Goal: Task Accomplishment & Management: Manage account settings

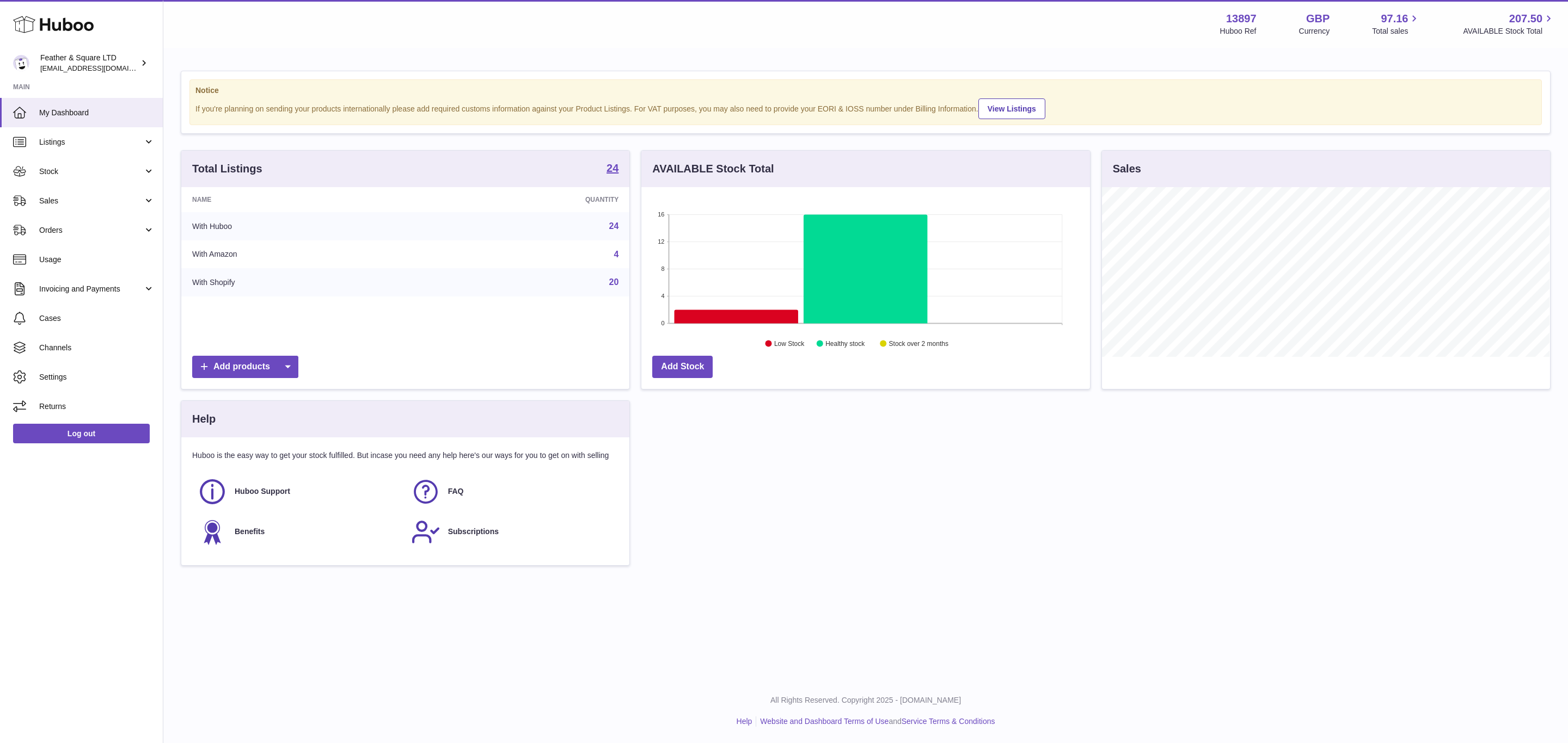
scroll to position [170, 448]
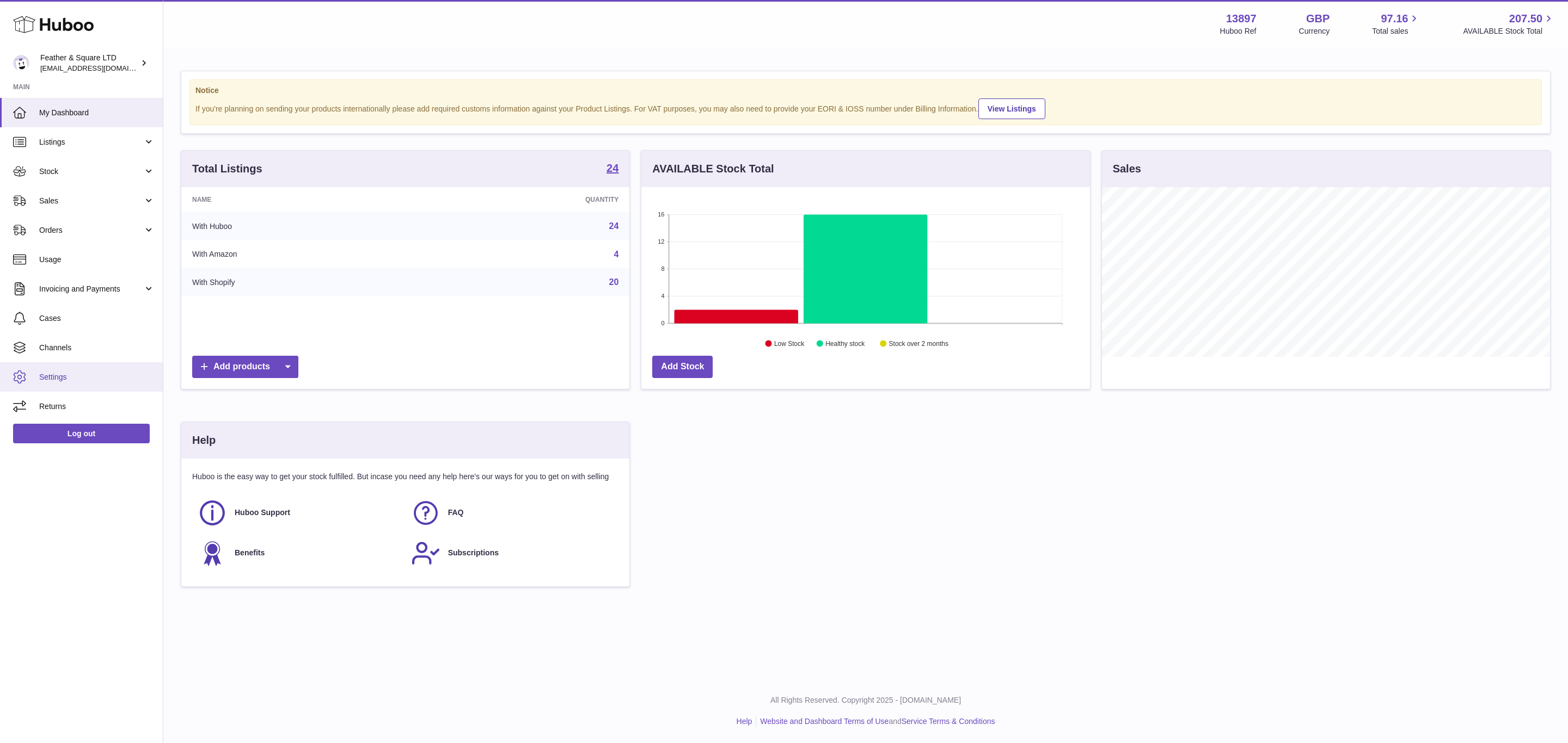
click at [42, 384] on link "Settings" at bounding box center [81, 377] width 163 height 30
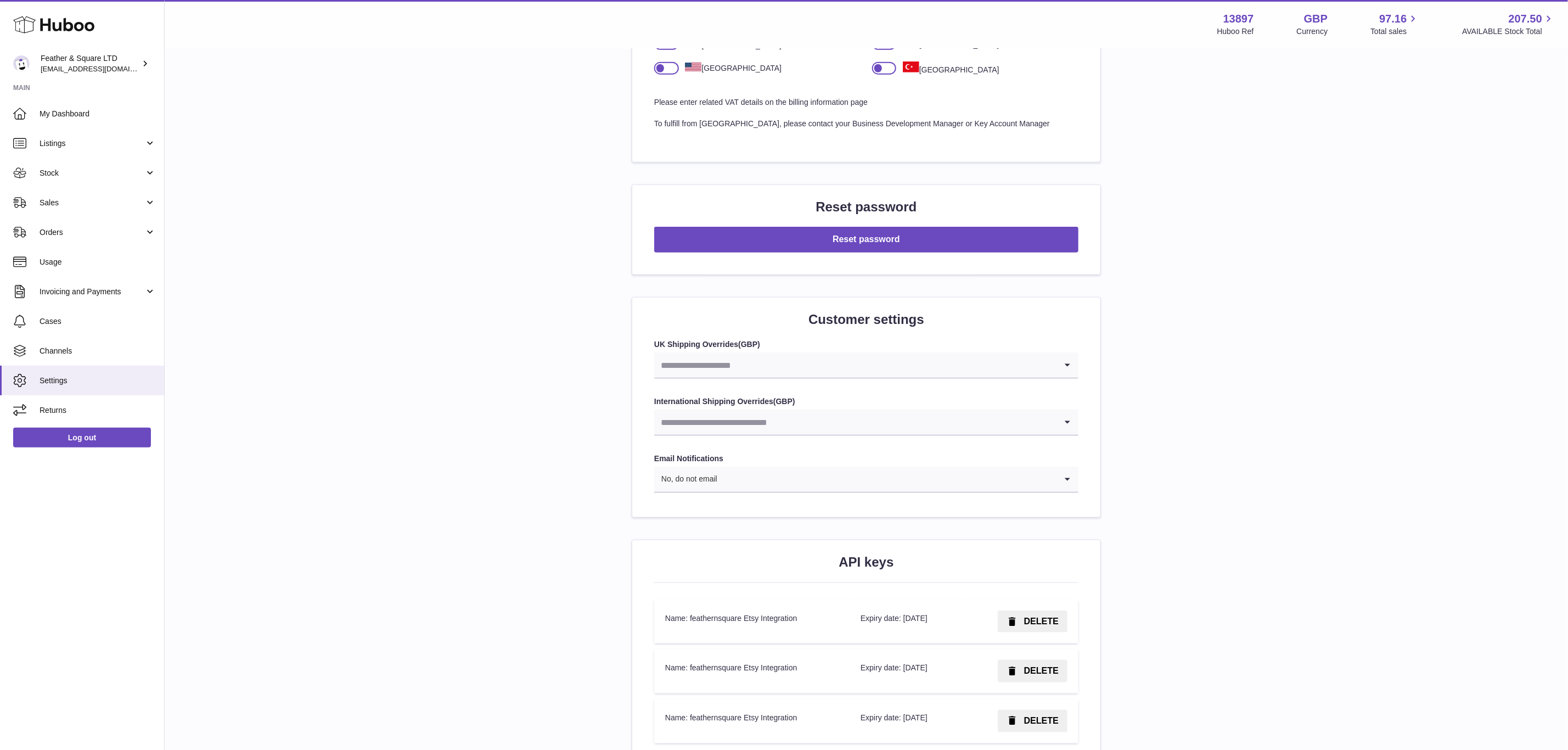
scroll to position [1060, 0]
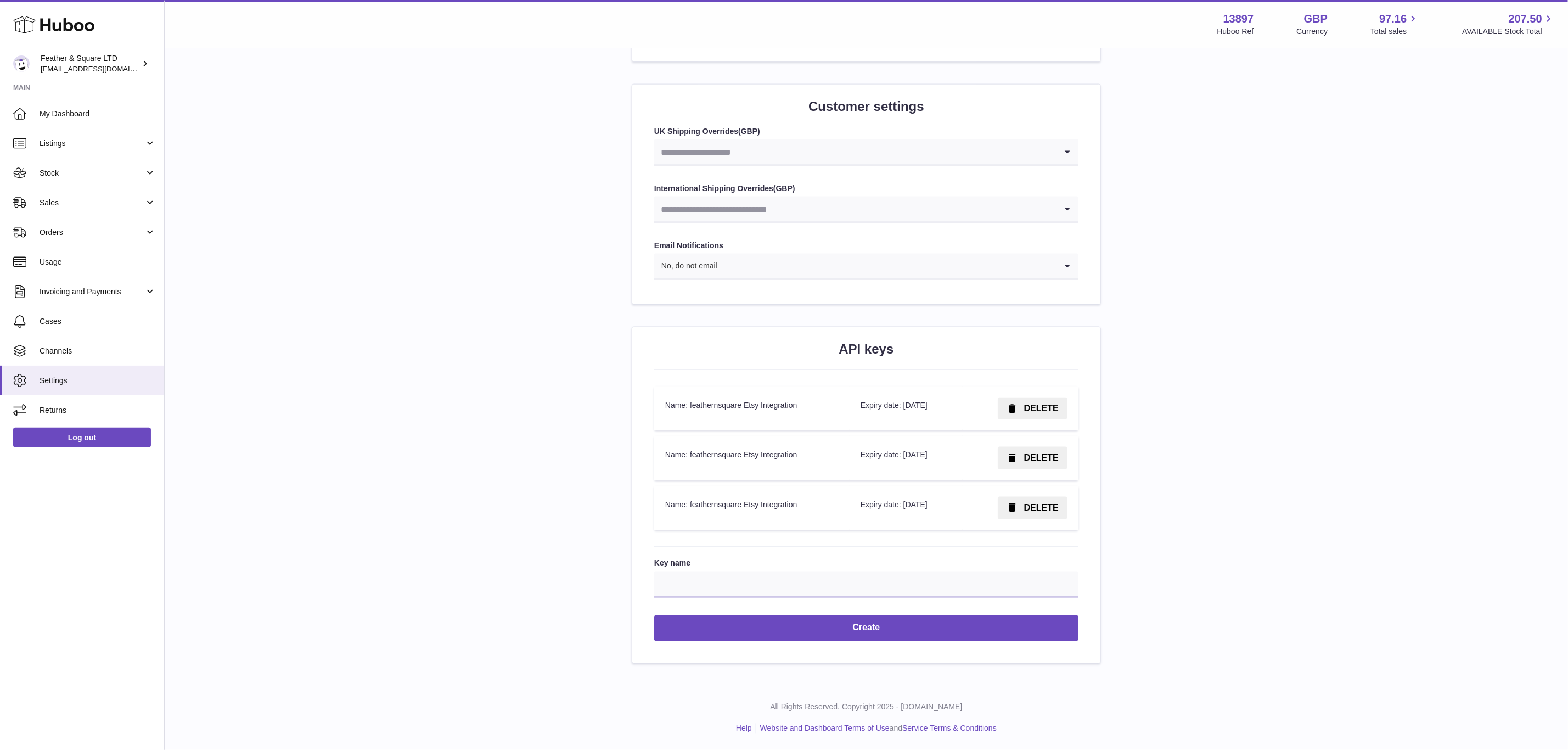
click at [824, 575] on input "Key name" at bounding box center [866, 585] width 424 height 26
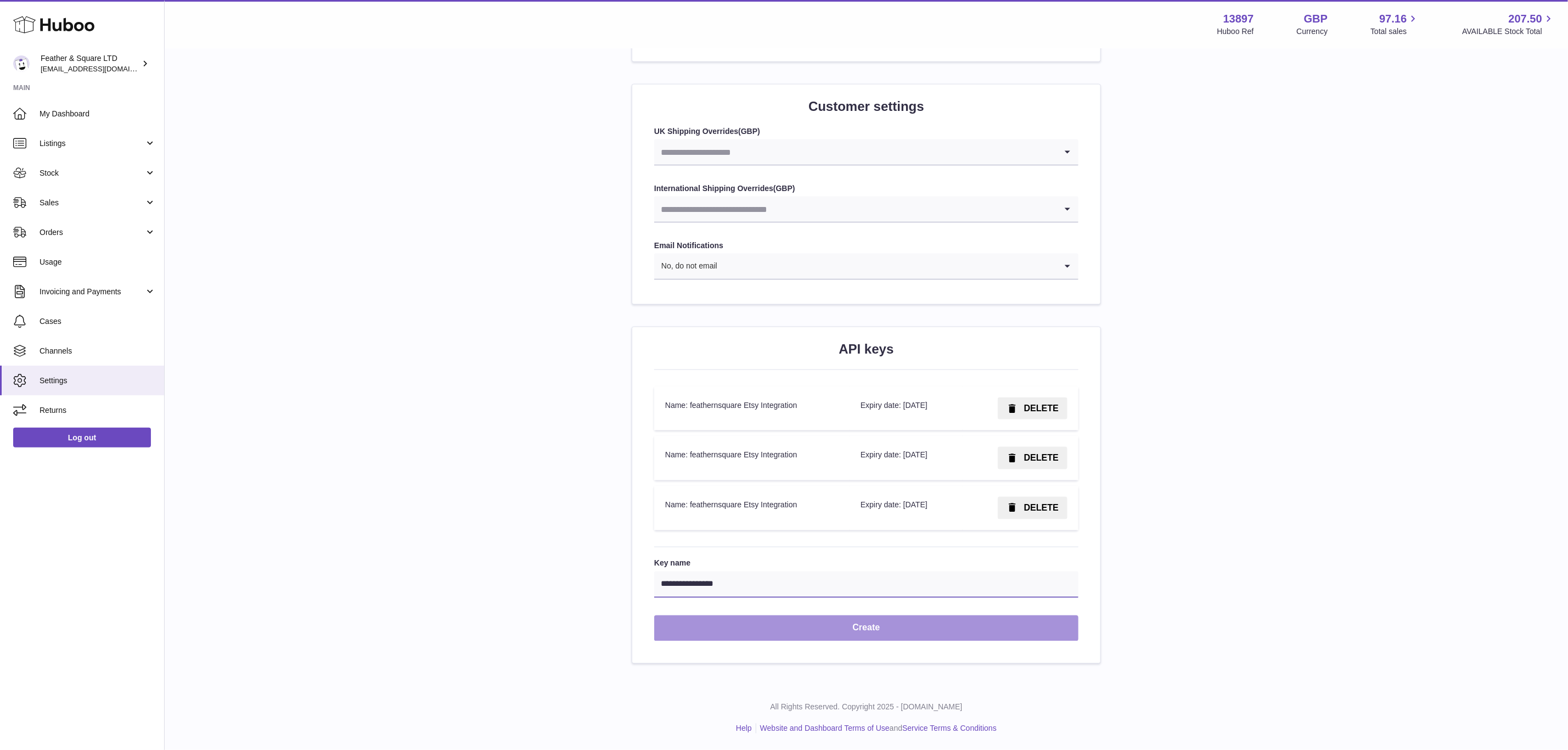
type input "**********"
click at [778, 631] on button "Create" at bounding box center [866, 629] width 424 height 26
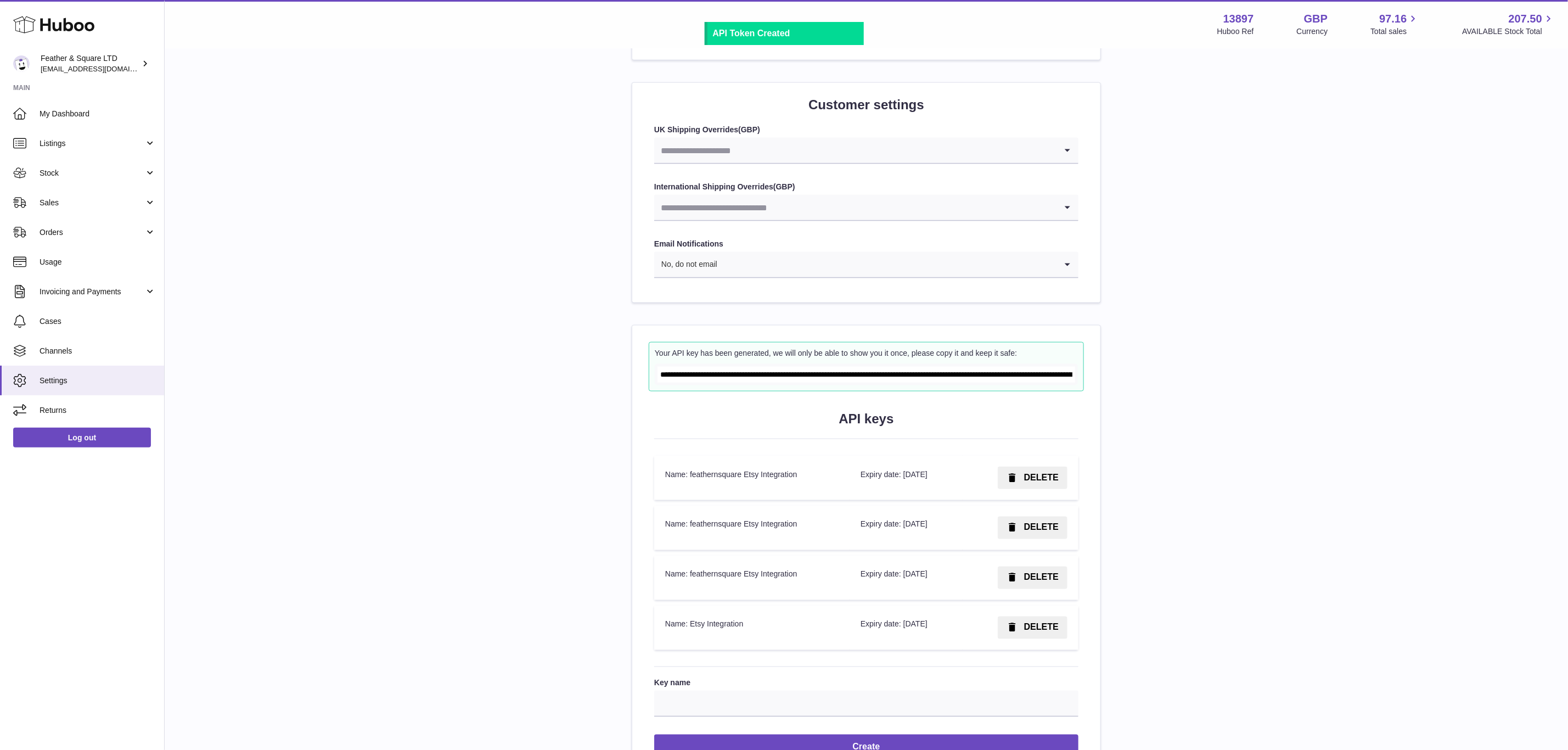
click at [827, 378] on input "**********" at bounding box center [866, 375] width 418 height 16
click at [1035, 482] on span "DELETE" at bounding box center [1041, 477] width 35 height 9
click at [1035, 482] on span "Confirm" at bounding box center [1042, 477] width 34 height 9
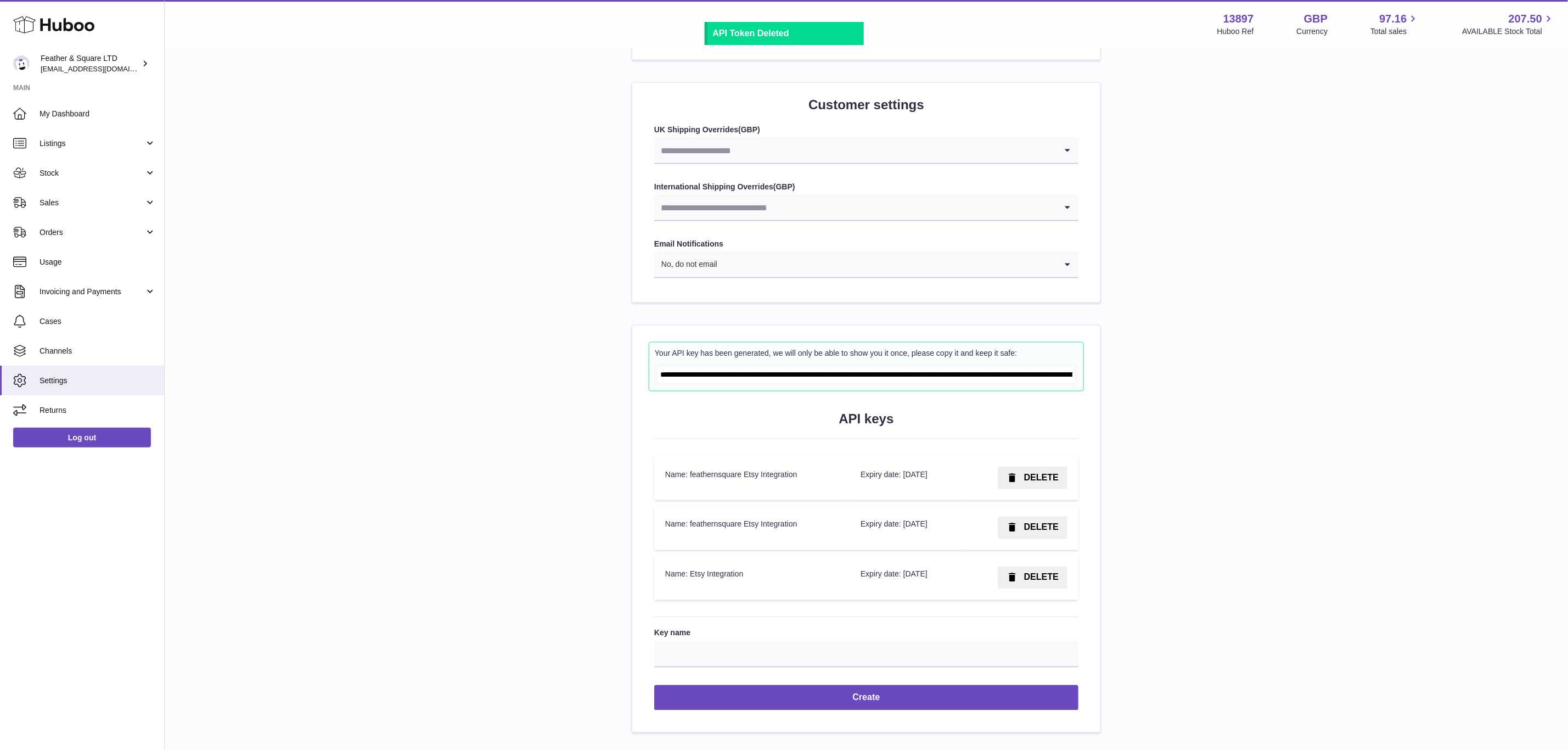
click at [1036, 482] on span "DELETE" at bounding box center [1041, 477] width 35 height 9
click at [1036, 482] on span "Confirm" at bounding box center [1042, 477] width 34 height 9
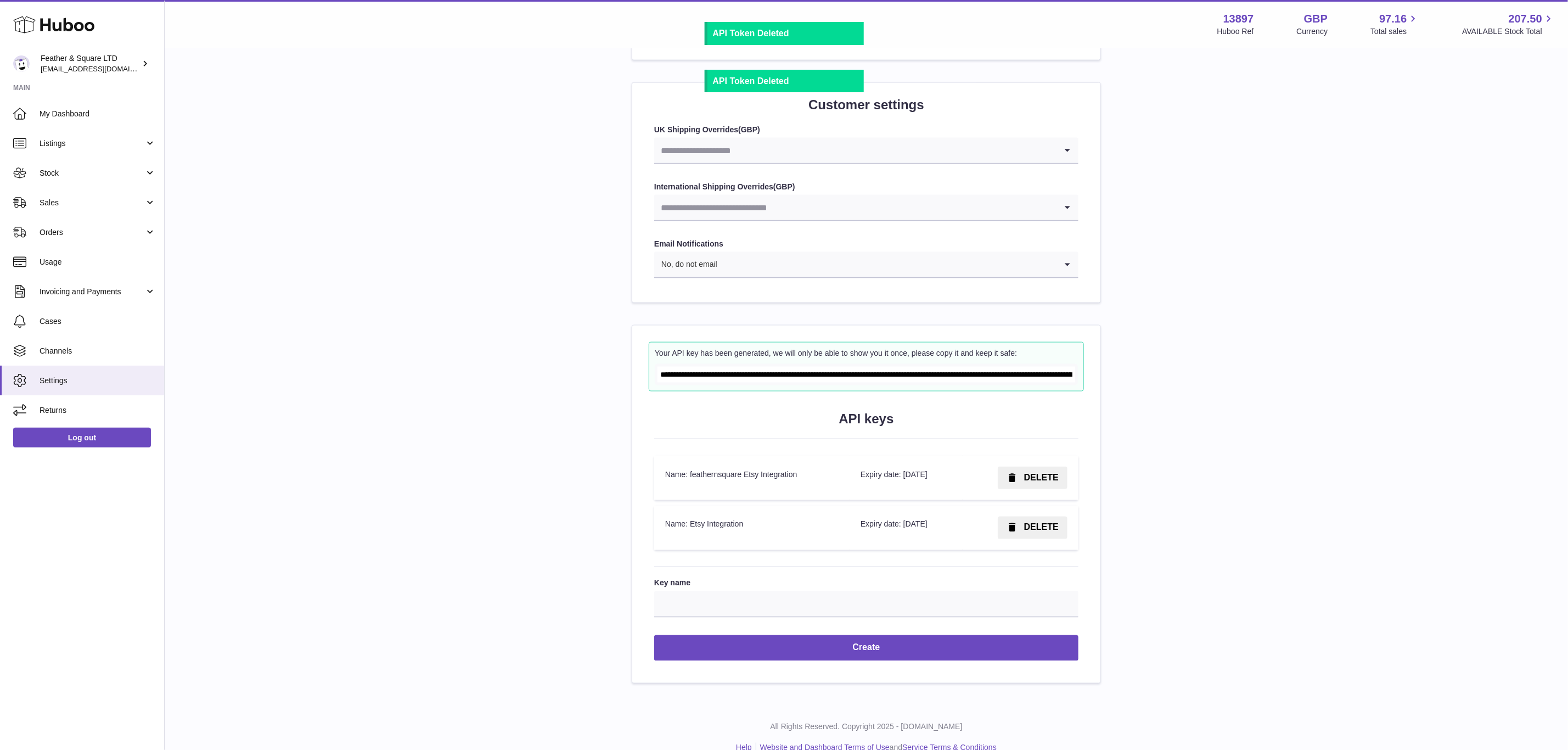
click at [1036, 482] on span "DELETE" at bounding box center [1041, 477] width 35 height 9
click at [1036, 482] on span "Confirm" at bounding box center [1042, 477] width 34 height 9
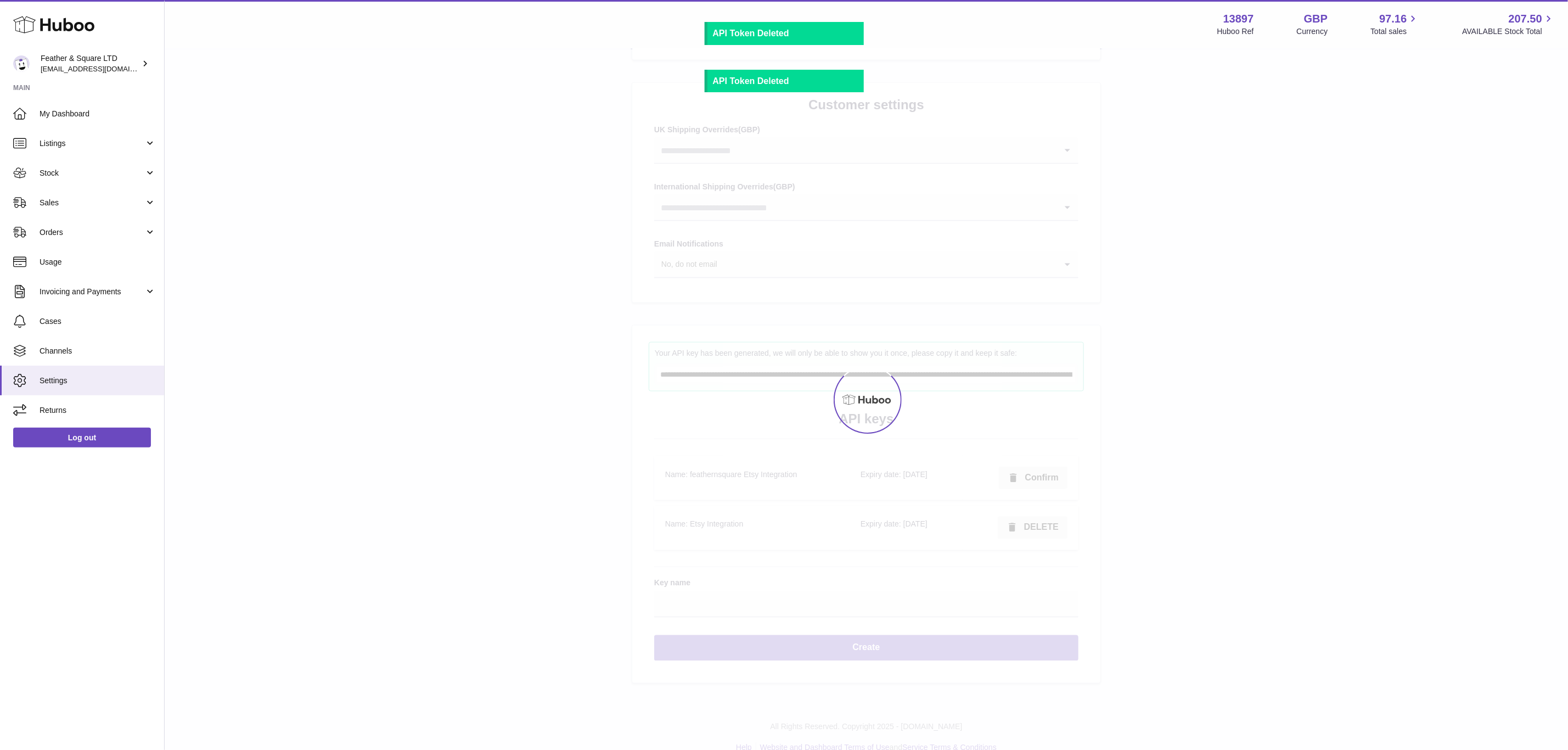
scroll to position [1033, 0]
